Goal: Task Accomplishment & Management: Manage account settings

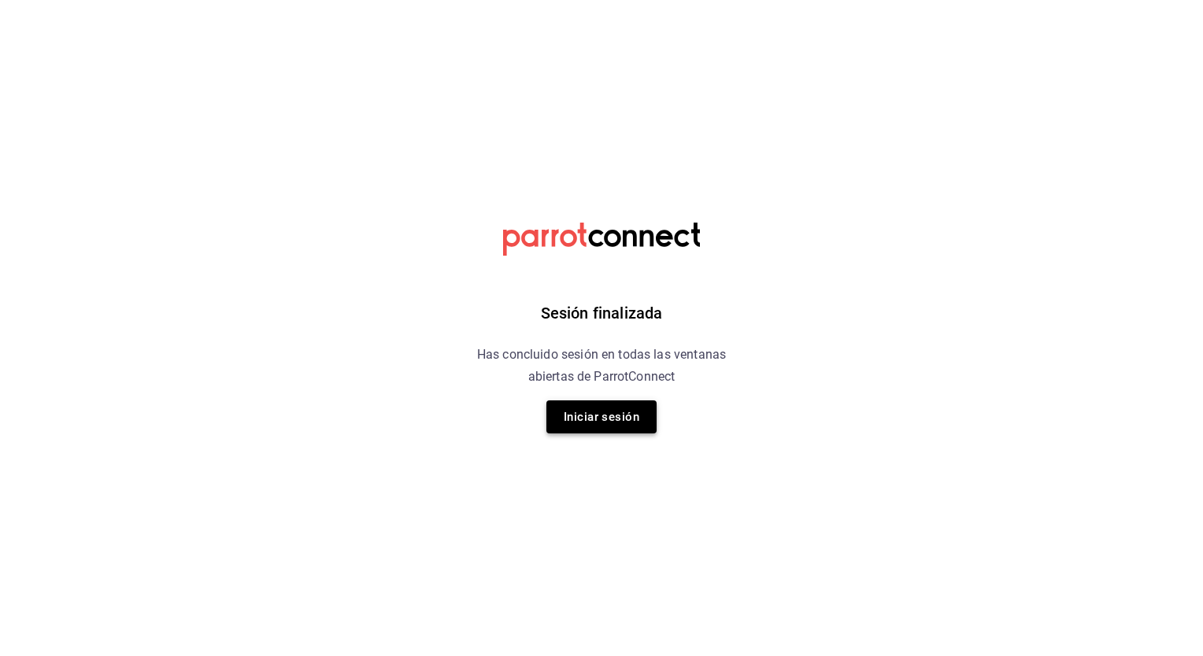
click at [607, 416] on button "Iniciar sesión" at bounding box center [601, 417] width 110 height 33
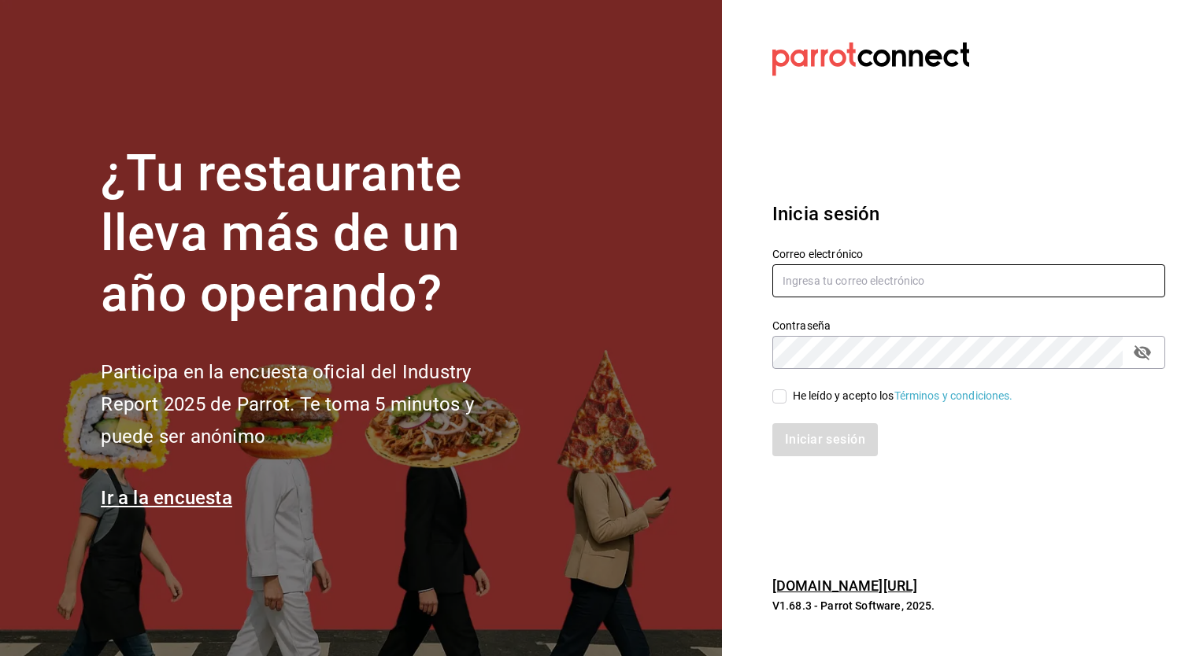
type input "christian.prado@grupocosteno.com"
click at [782, 397] on input "He leído y acepto los Términos y condiciones." at bounding box center [779, 397] width 14 height 14
checkbox input "true"
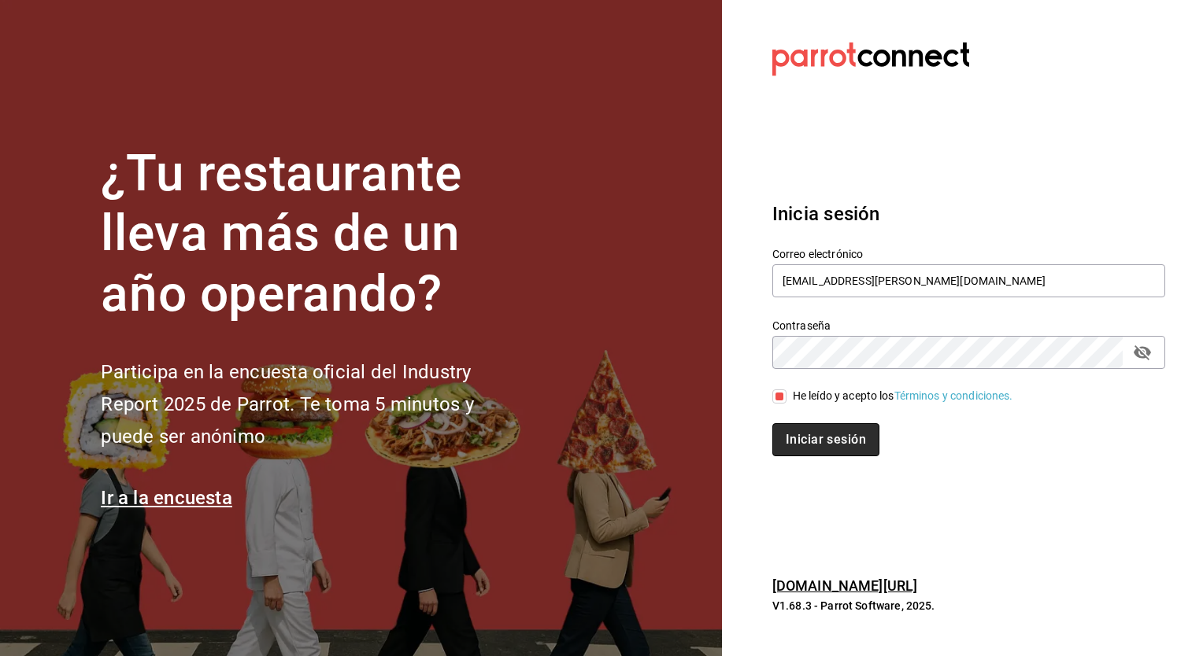
click at [819, 441] on button "Iniciar sesión" at bounding box center [825, 439] width 107 height 33
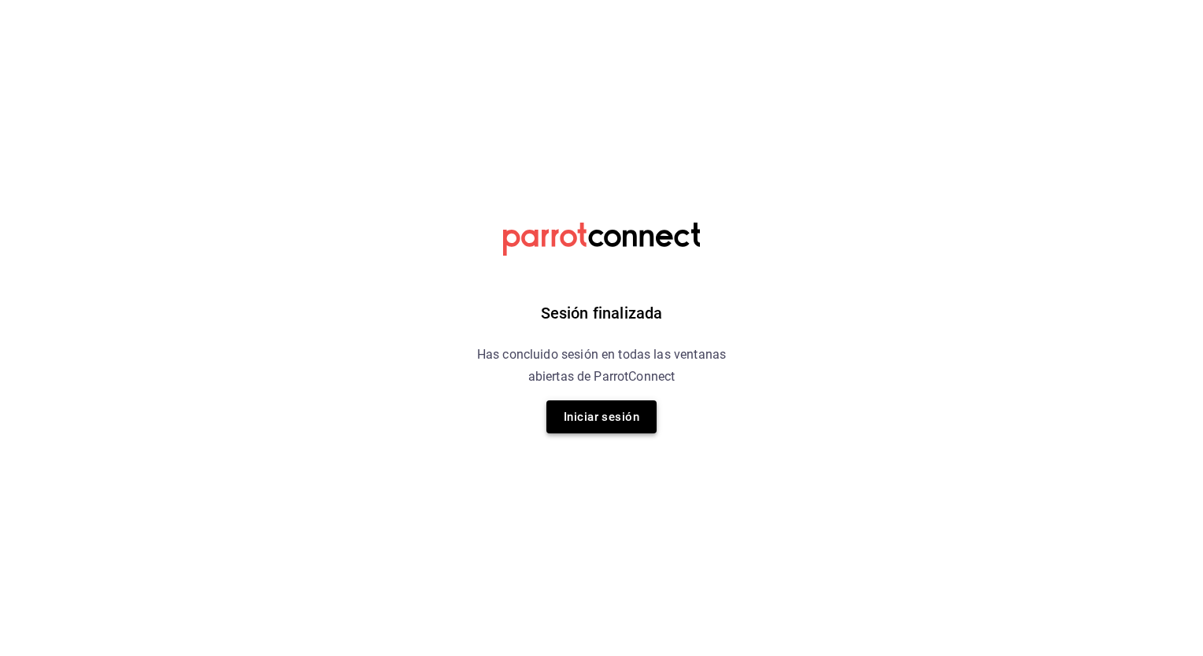
click at [617, 420] on button "Iniciar sesión" at bounding box center [601, 417] width 110 height 33
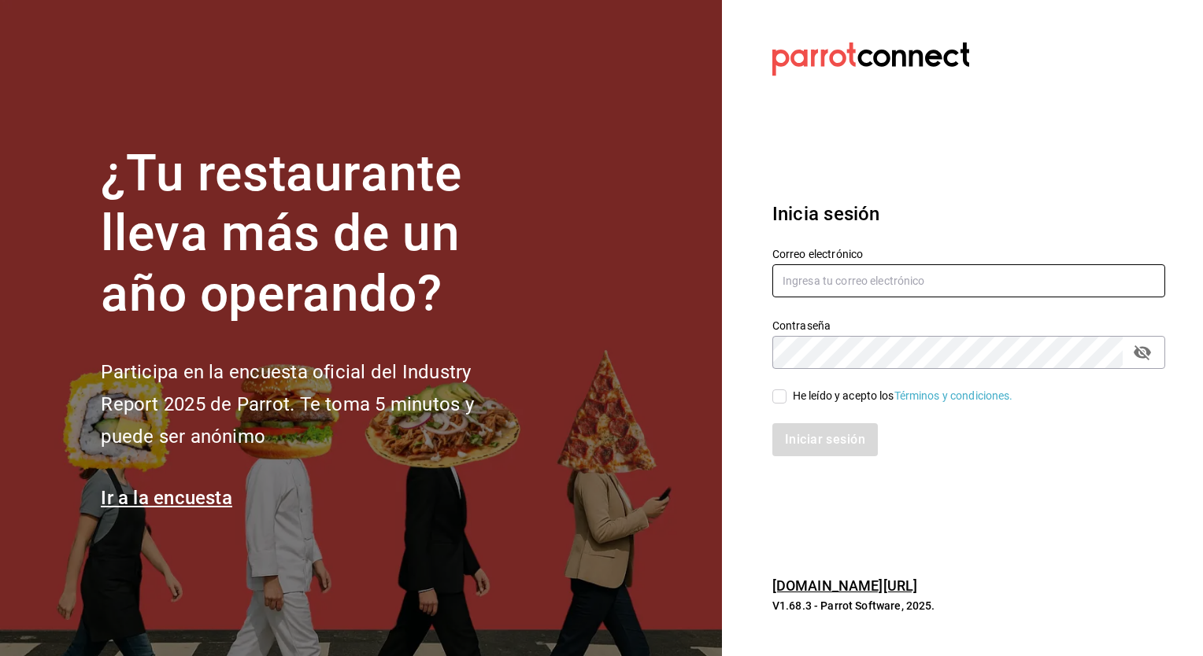
type input "christian.prado@grupocosteno.com"
click at [782, 393] on input "He leído y acepto los Términos y condiciones." at bounding box center [779, 397] width 14 height 14
checkbox input "true"
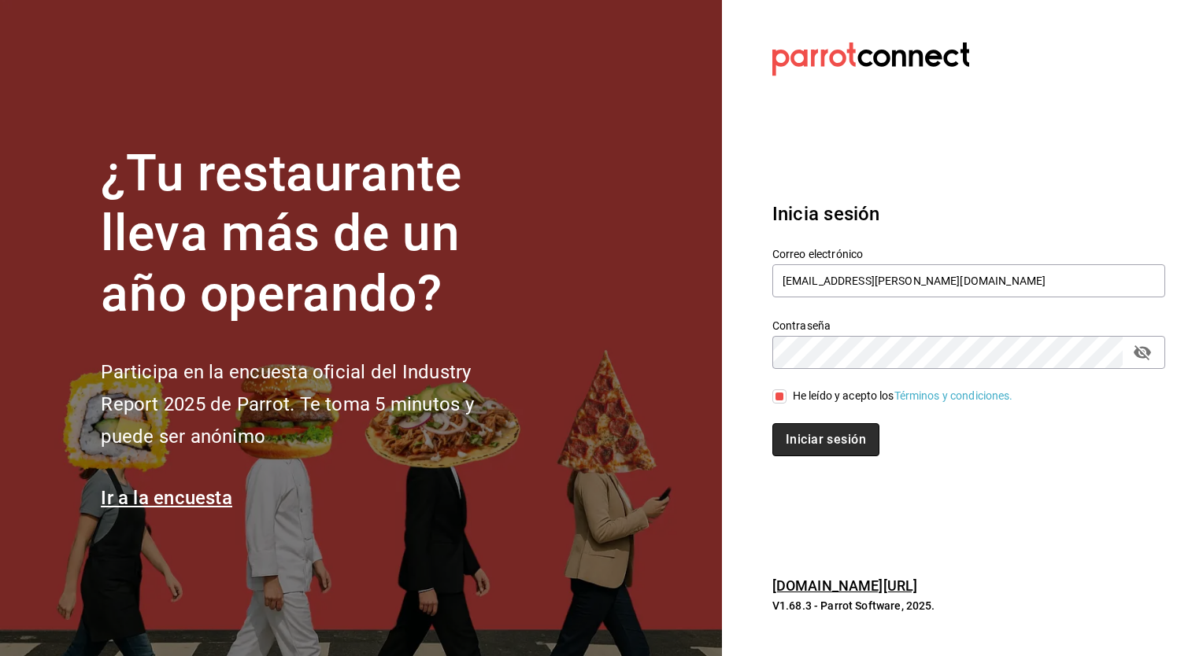
click at [806, 450] on button "Iniciar sesión" at bounding box center [825, 439] width 107 height 33
